Goal: Check status: Check status

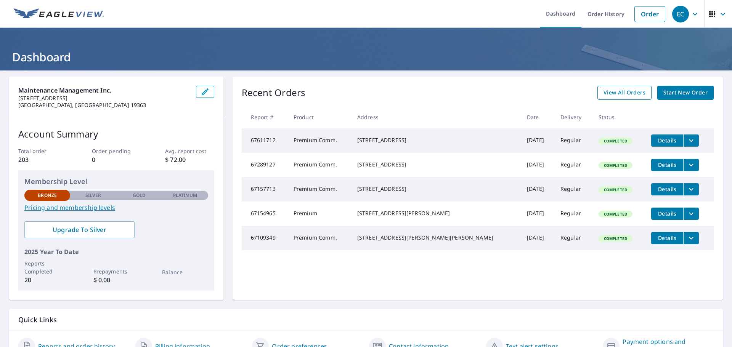
click at [626, 93] on span "View All Orders" at bounding box center [625, 93] width 42 height 10
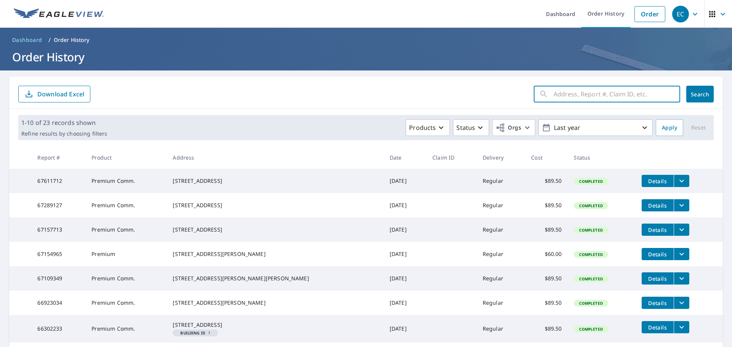
click at [554, 95] on input "text" at bounding box center [617, 93] width 127 height 21
type input "[STREET_ADDRESS][PERSON_NAME]"
click at [695, 93] on span "Search" at bounding box center [699, 94] width 15 height 7
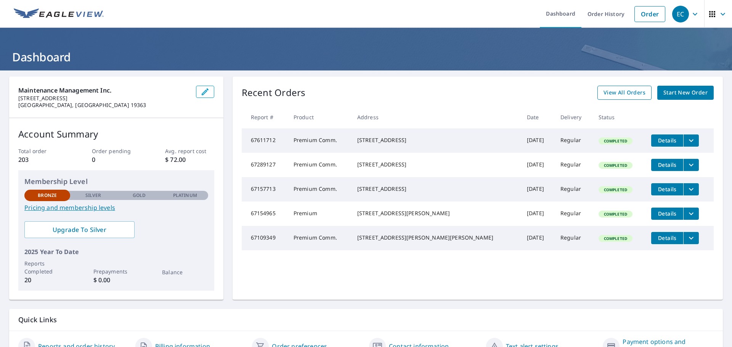
click at [615, 92] on span "View All Orders" at bounding box center [625, 93] width 42 height 10
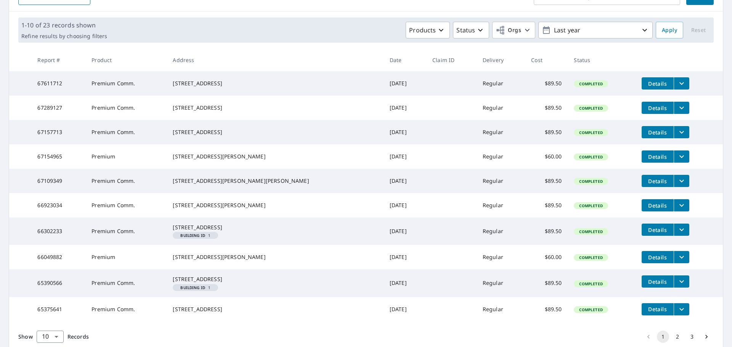
scroll to position [168, 0]
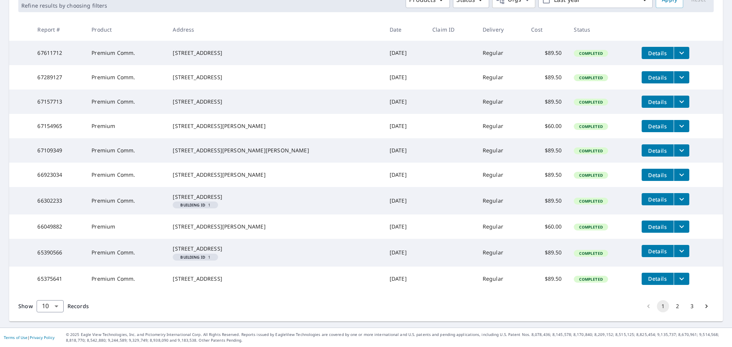
click at [687, 306] on button "3" at bounding box center [692, 306] width 12 height 12
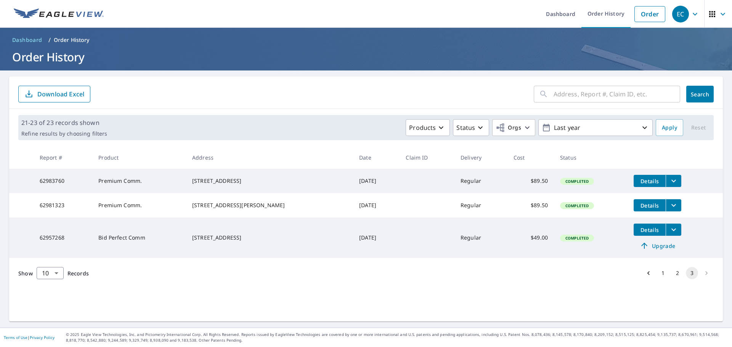
click at [702, 279] on li "pagination navigation" at bounding box center [706, 273] width 14 height 12
click at [642, 127] on icon "button" at bounding box center [644, 128] width 5 height 3
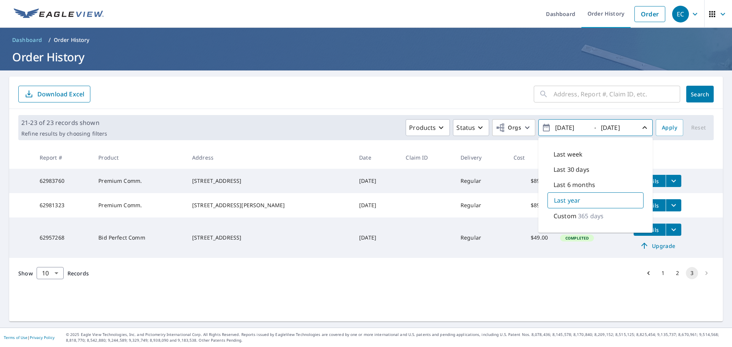
click at [567, 217] on p "Custom" at bounding box center [565, 216] width 23 height 9
click at [566, 202] on p "Last year" at bounding box center [567, 200] width 26 height 9
click at [564, 217] on p "Custom" at bounding box center [565, 216] width 23 height 9
click at [542, 128] on icon "button" at bounding box center [546, 127] width 9 height 9
click at [642, 127] on icon "button" at bounding box center [644, 127] width 5 height 3
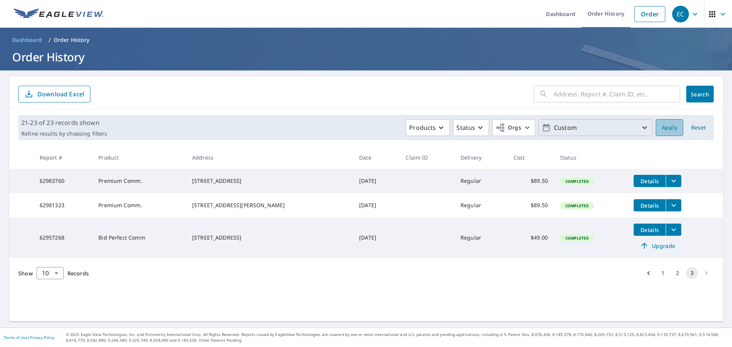
click at [662, 127] on span "Apply" at bounding box center [669, 128] width 15 height 10
click at [640, 127] on icon "button" at bounding box center [644, 127] width 9 height 9
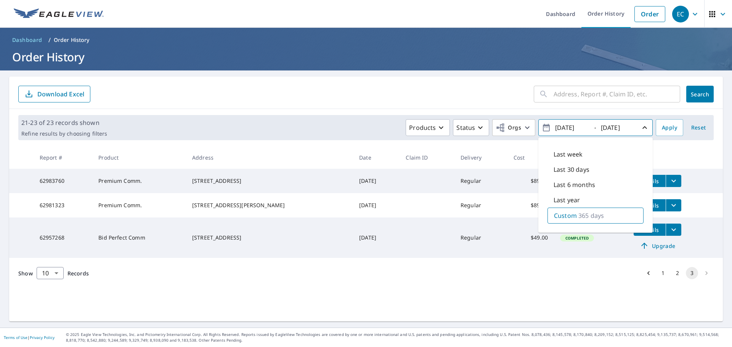
click at [578, 215] on p "365 days" at bounding box center [591, 215] width 26 height 9
click at [542, 127] on icon "button" at bounding box center [546, 127] width 9 height 9
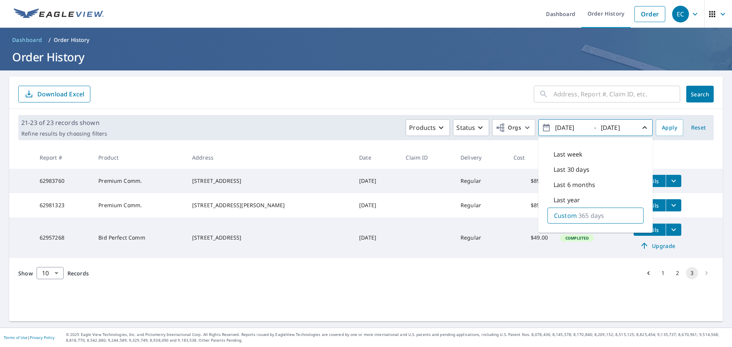
click at [542, 127] on icon "button" at bounding box center [546, 127] width 9 height 9
drag, startPoint x: 582, startPoint y: 128, endPoint x: 560, endPoint y: 127, distance: 21.7
click at [560, 127] on input "[DATE]" at bounding box center [571, 128] width 37 height 12
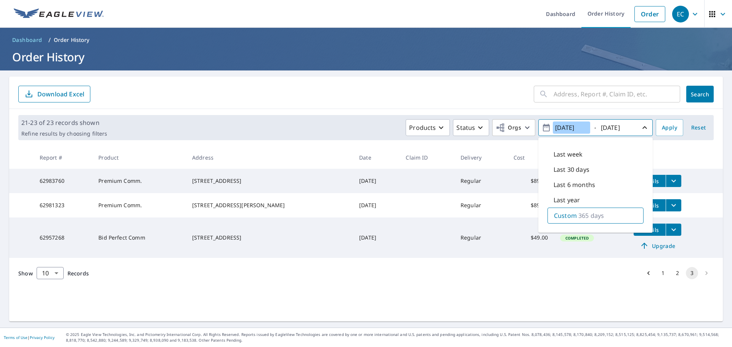
click at [579, 128] on input "[DATE]" at bounding box center [571, 128] width 37 height 12
drag, startPoint x: 583, startPoint y: 128, endPoint x: 549, endPoint y: 127, distance: 33.9
click at [553, 127] on input "[DATE]" at bounding box center [571, 128] width 37 height 12
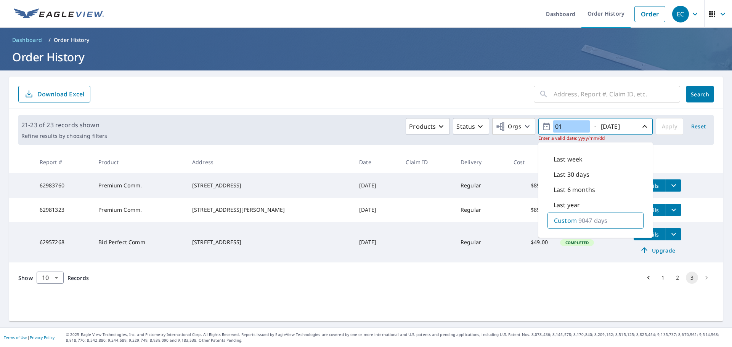
type input "0"
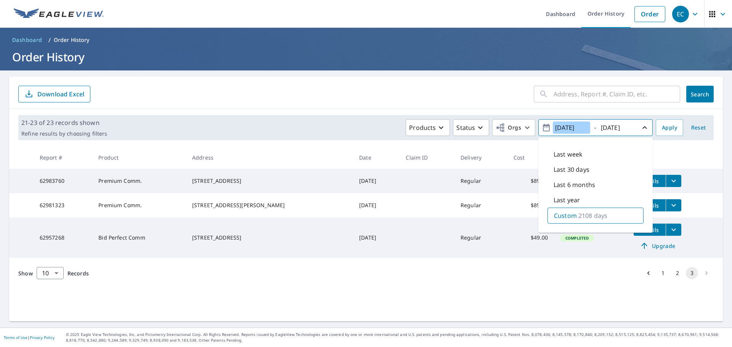
type input "[DATE]"
drag, startPoint x: 626, startPoint y: 126, endPoint x: 597, endPoint y: 126, distance: 29.7
click at [599, 126] on input "[DATE]" at bounding box center [617, 128] width 37 height 12
type input "[DATE]"
click at [668, 127] on span "Apply" at bounding box center [669, 128] width 15 height 10
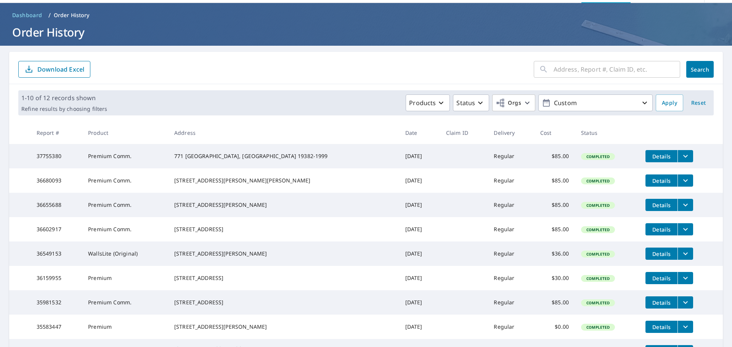
scroll to position [38, 0]
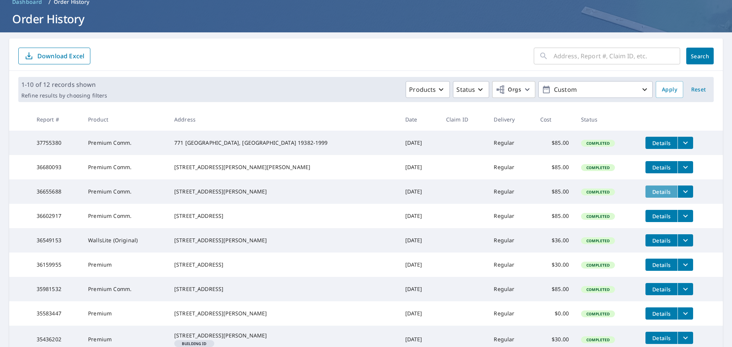
click at [650, 196] on span "Details" at bounding box center [661, 191] width 23 height 7
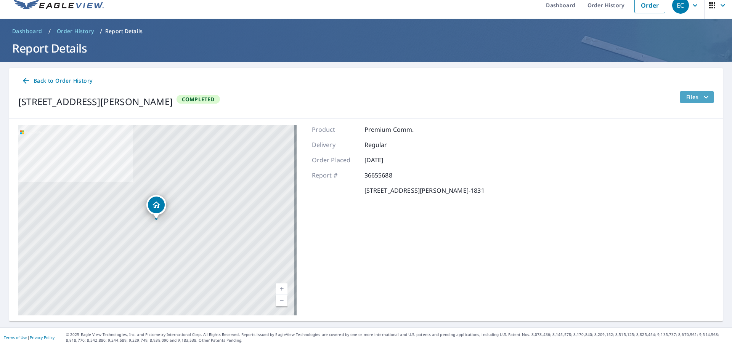
click at [704, 97] on icon "filesDropdownBtn-36655688" at bounding box center [706, 97] width 5 height 3
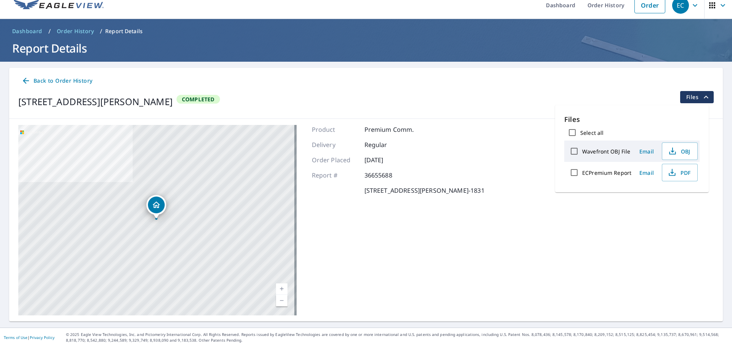
click at [519, 156] on div "[STREET_ADDRESS][PERSON_NAME]-[STREET_ADDRESS] A standard road map Aerial A det…" at bounding box center [366, 220] width 714 height 203
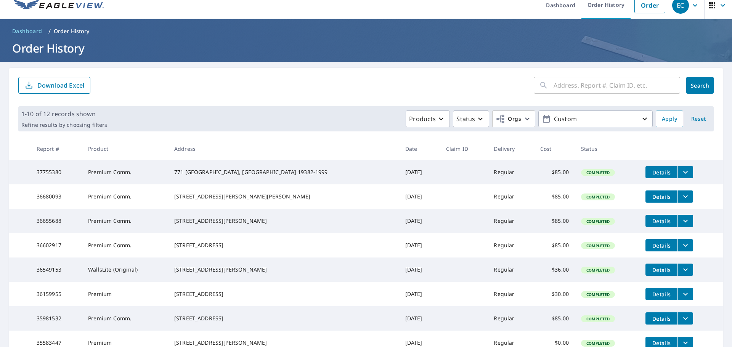
click at [681, 226] on icon "filesDropdownBtn-36655688" at bounding box center [685, 221] width 9 height 9
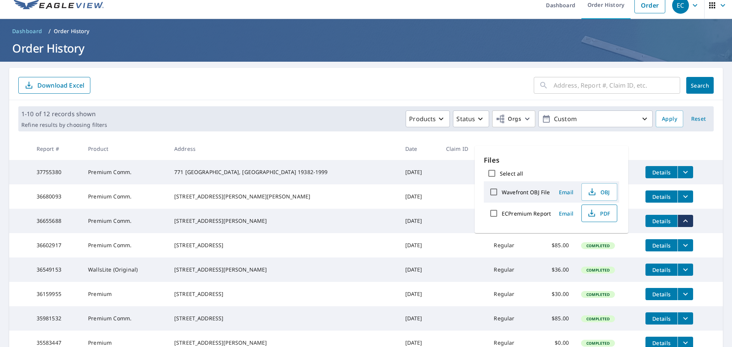
click at [593, 212] on icon "button" at bounding box center [591, 213] width 9 height 9
click at [321, 84] on form "​ Search Download Excel" at bounding box center [365, 85] width 695 height 17
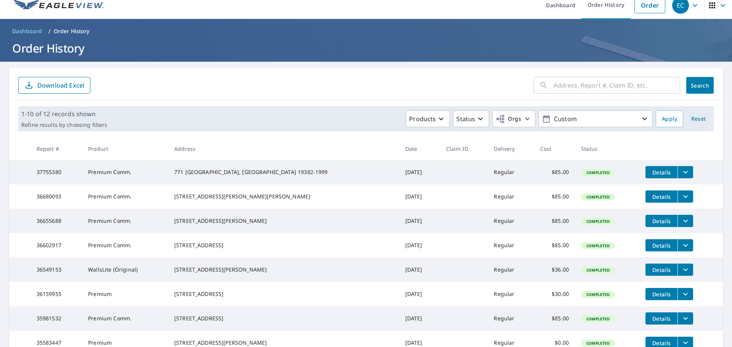
click at [347, 80] on form "​ Search Download Excel" at bounding box center [365, 85] width 695 height 17
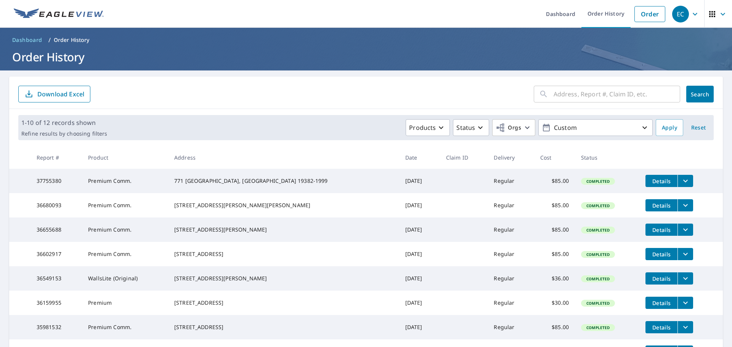
click at [324, 79] on div "​ Search Download Excel" at bounding box center [366, 93] width 714 height 32
